Goal: Task Accomplishment & Management: Use online tool/utility

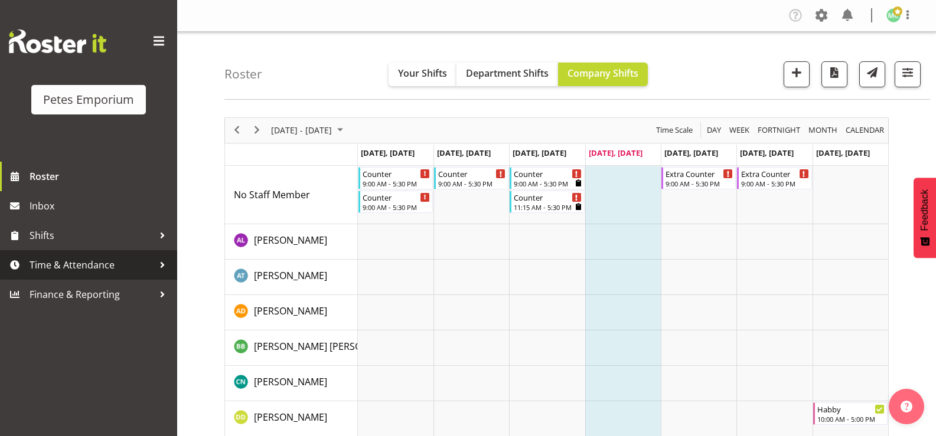
click at [102, 268] on span "Time & Attendance" at bounding box center [92, 265] width 124 height 18
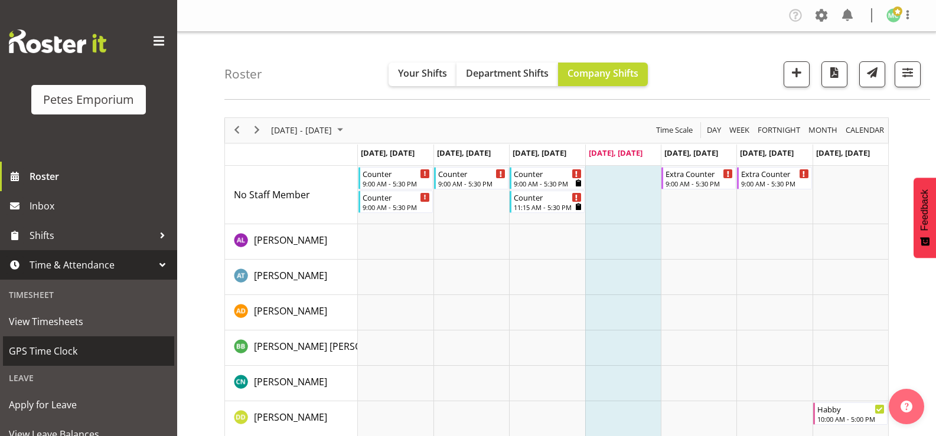
click at [99, 360] on span "GPS Time Clock" at bounding box center [88, 351] width 159 height 18
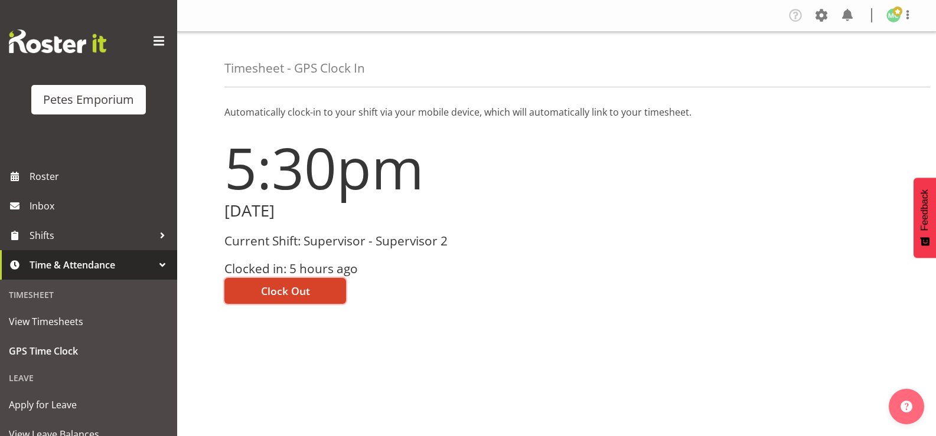
click at [298, 283] on button "Clock Out" at bounding box center [285, 291] width 122 height 26
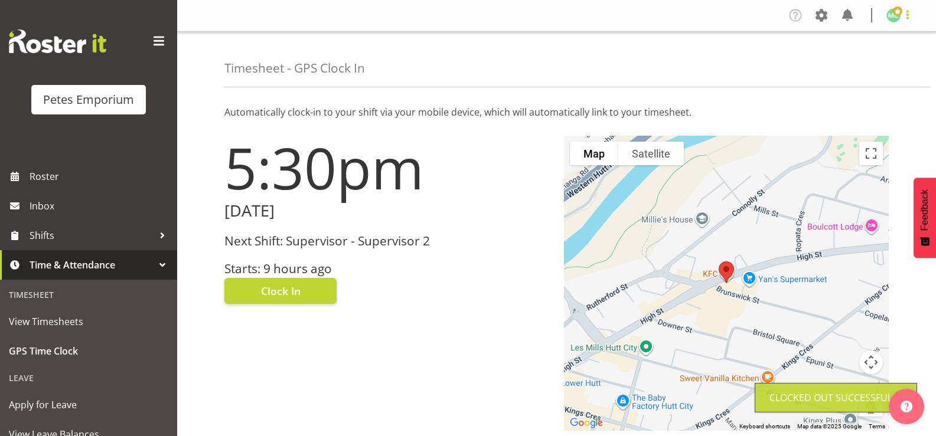
click at [903, 17] on span at bounding box center [908, 15] width 14 height 14
click at [892, 68] on link "Log Out" at bounding box center [857, 61] width 113 height 21
